Goal: Task Accomplishment & Management: Manage account settings

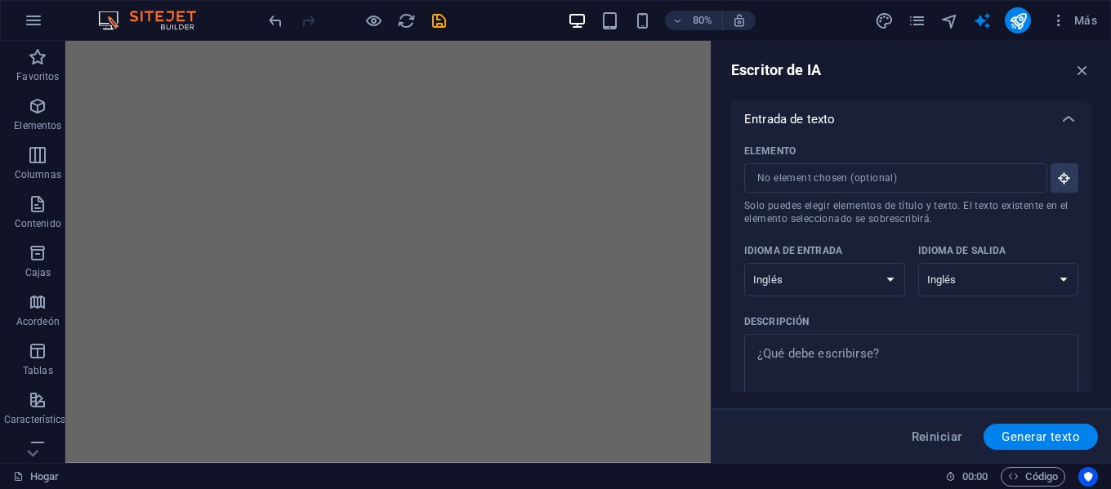
select select "English"
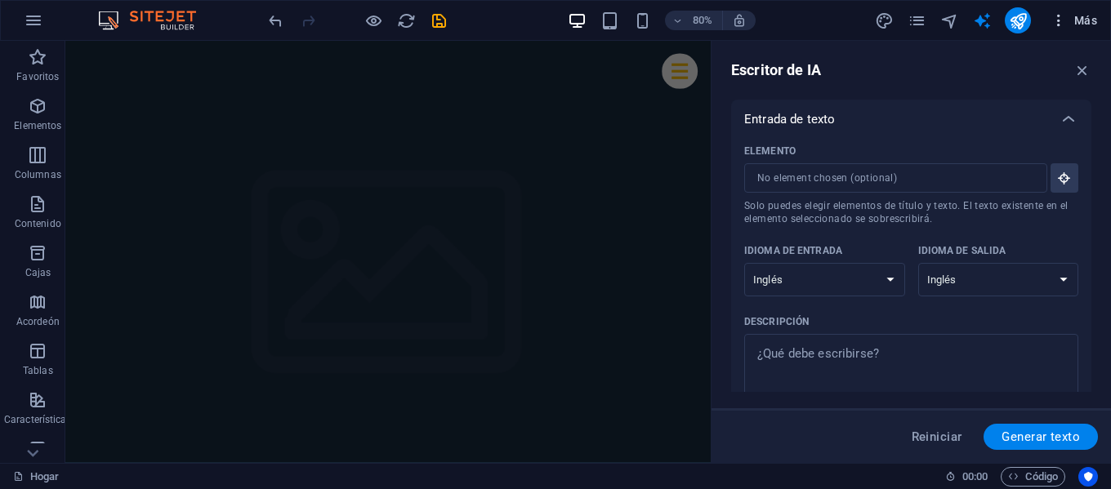
click at [1079, 26] on font "Más" at bounding box center [1085, 20] width 23 height 13
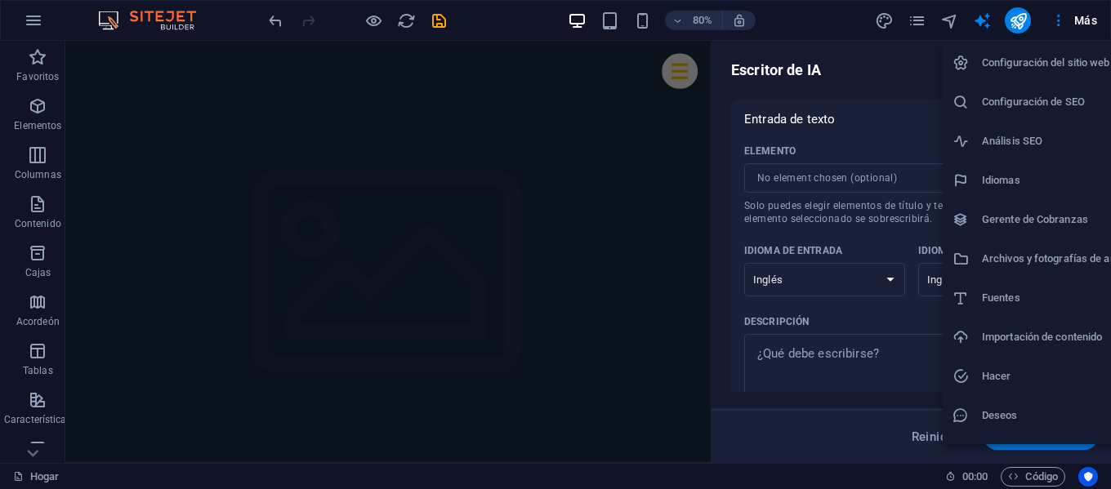
click at [685, 123] on div at bounding box center [555, 244] width 1111 height 489
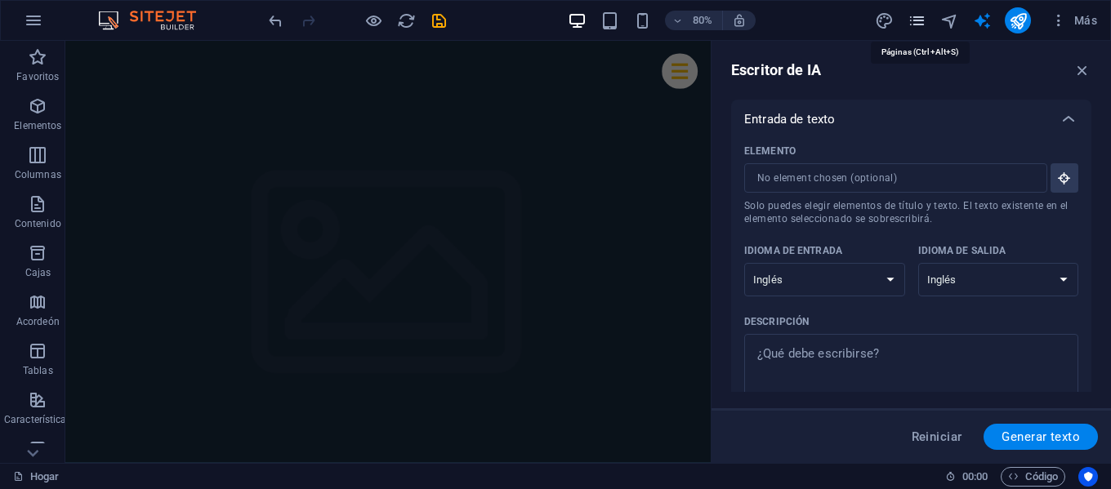
click at [919, 21] on icon "páginas" at bounding box center [916, 20] width 19 height 19
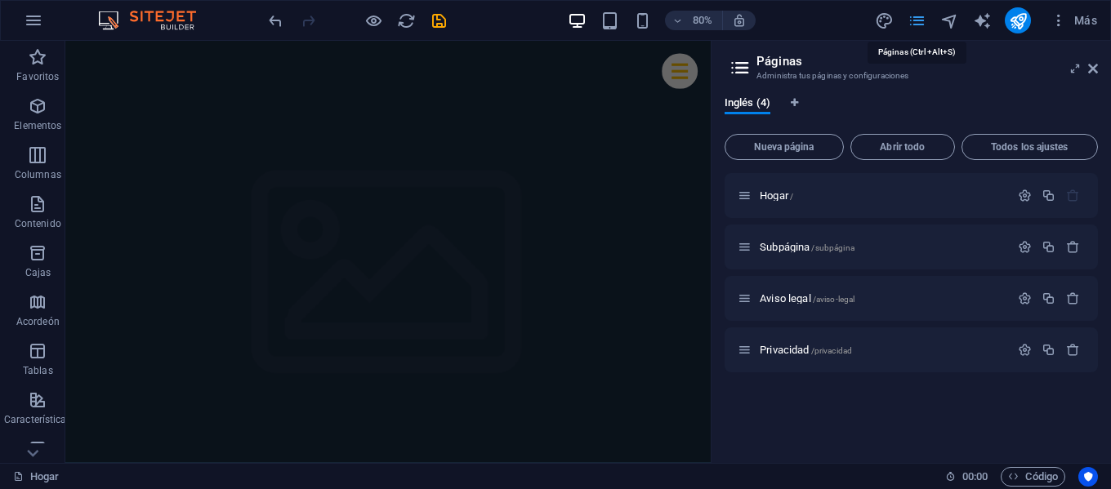
click at [919, 21] on icon "páginas" at bounding box center [916, 20] width 19 height 19
click at [33, 25] on icon "button" at bounding box center [34, 21] width 20 height 20
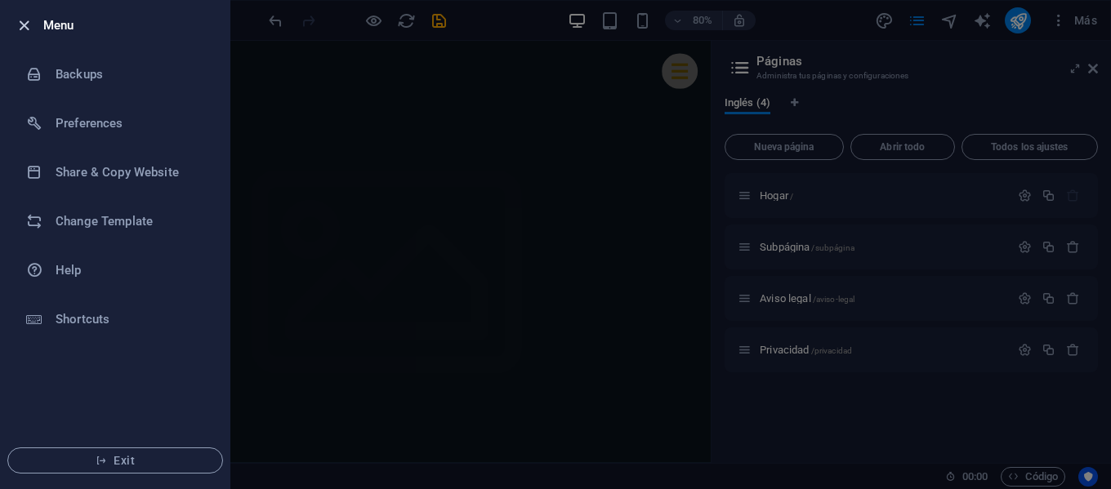
click at [26, 25] on icon "button" at bounding box center [24, 25] width 19 height 19
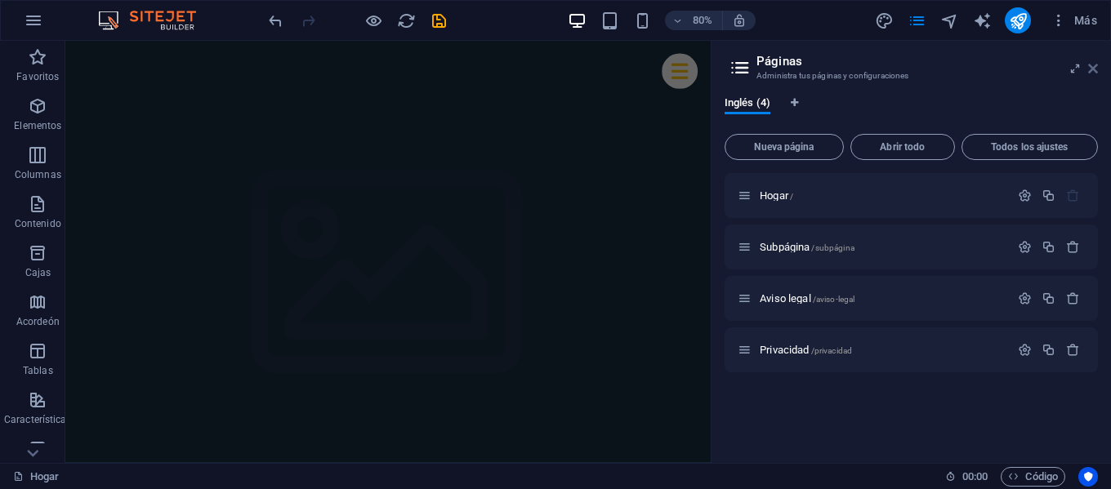
click at [1097, 74] on icon at bounding box center [1093, 68] width 10 height 13
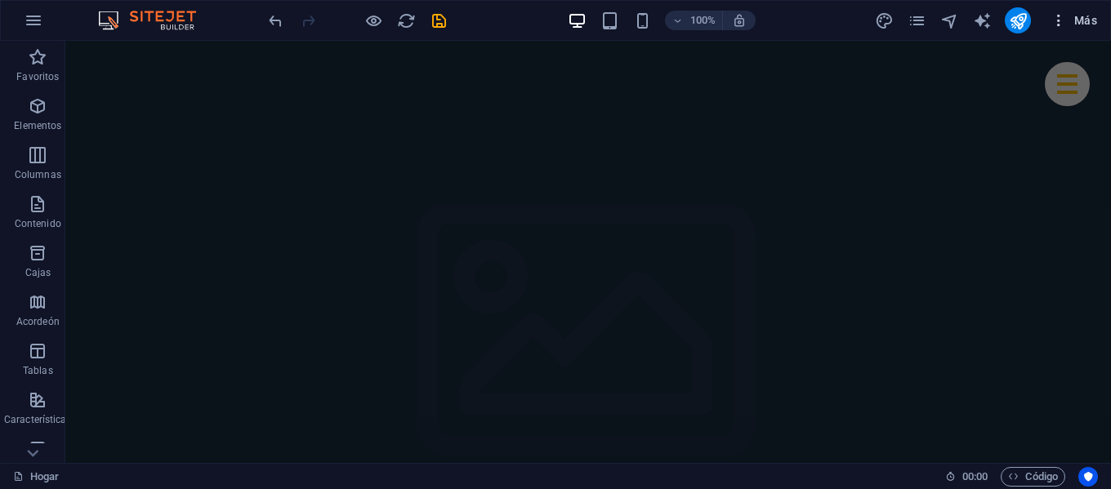
click at [1059, 27] on icon "button" at bounding box center [1058, 20] width 16 height 16
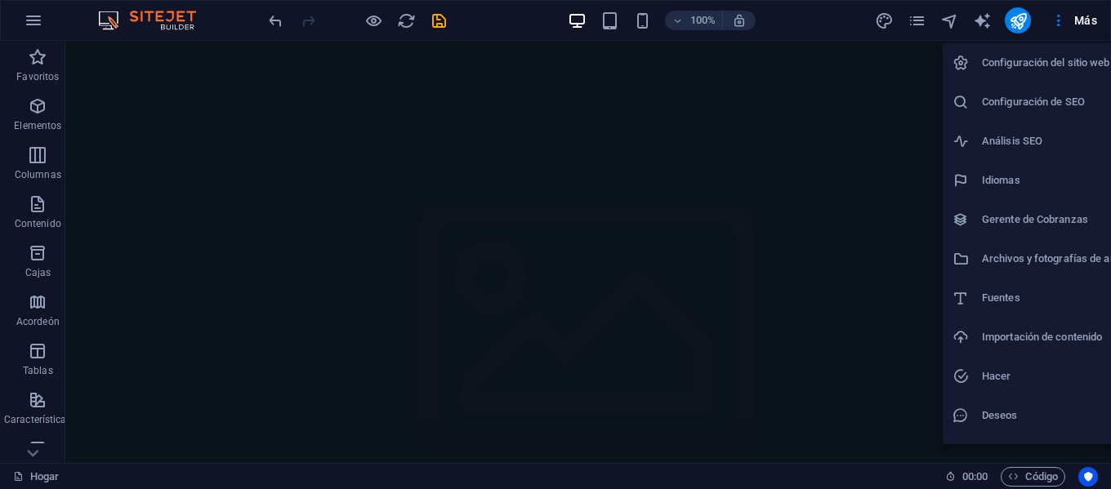
click at [1036, 63] on font "Configuración del sitio web" at bounding box center [1046, 62] width 128 height 12
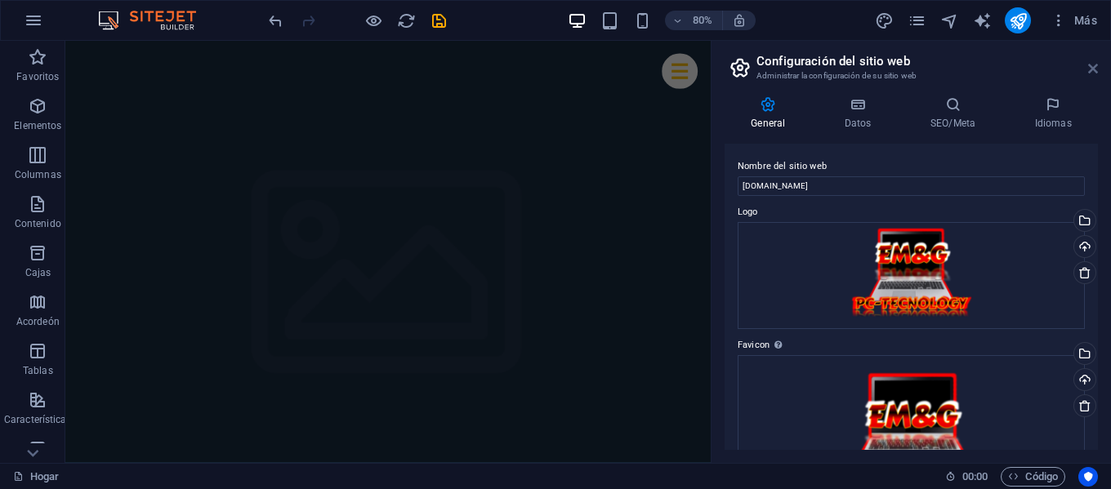
click at [1089, 65] on icon at bounding box center [1093, 68] width 10 height 13
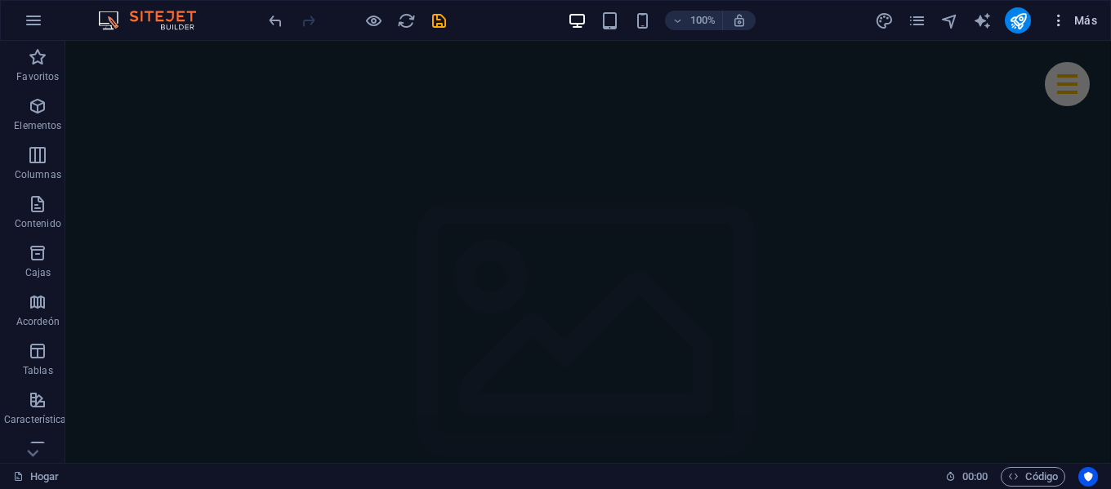
click at [1083, 14] on font "Más" at bounding box center [1085, 20] width 23 height 13
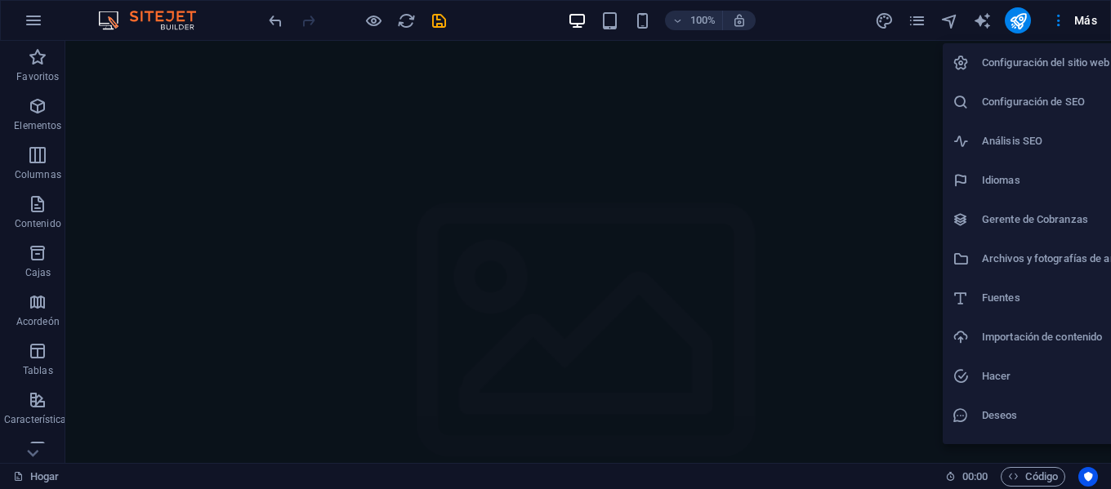
click at [1043, 105] on font "Configuración de SEO" at bounding box center [1033, 102] width 103 height 12
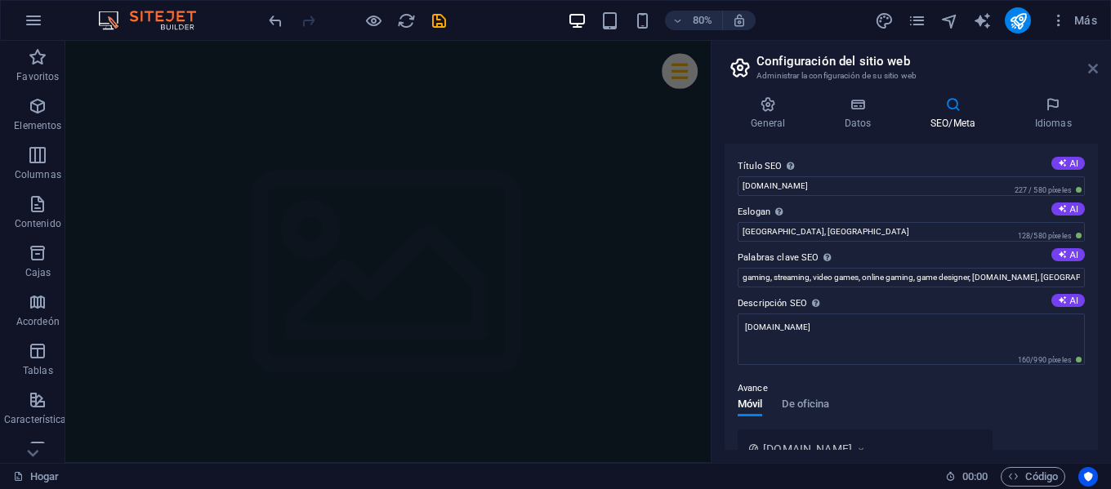
click at [1090, 71] on icon at bounding box center [1093, 68] width 10 height 13
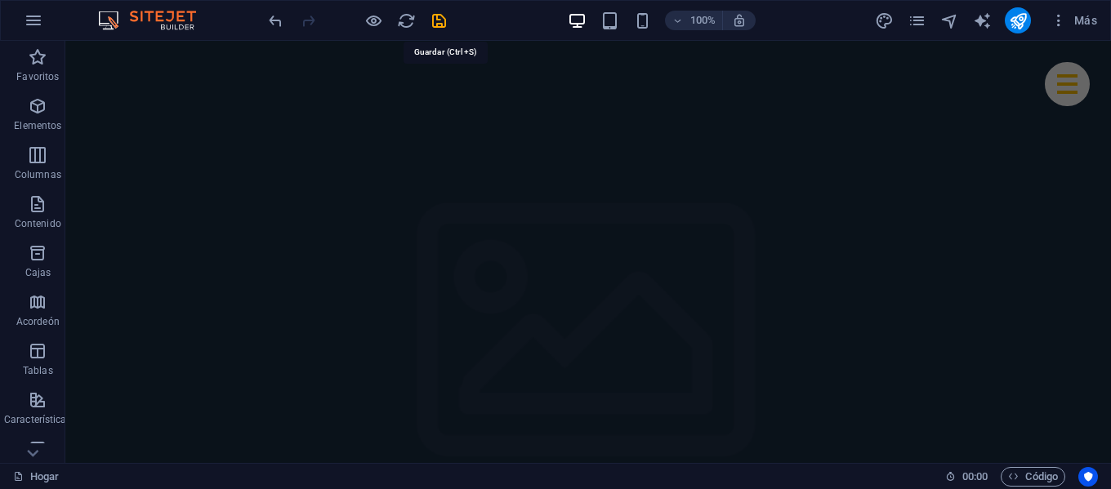
click at [444, 23] on icon "ahorrar" at bounding box center [439, 20] width 19 height 19
checkbox input "false"
